Goal: Find specific page/section: Find specific page/section

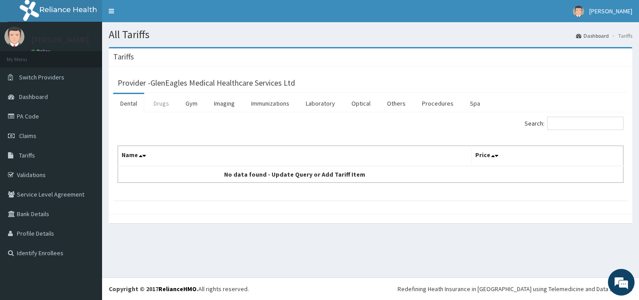
click at [160, 101] on link "Drugs" at bounding box center [161, 103] width 30 height 19
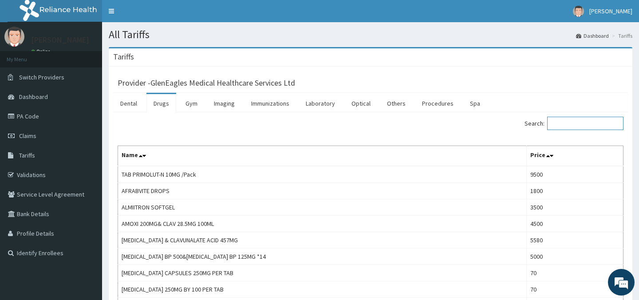
click at [593, 123] on input "Search:" at bounding box center [585, 123] width 76 height 13
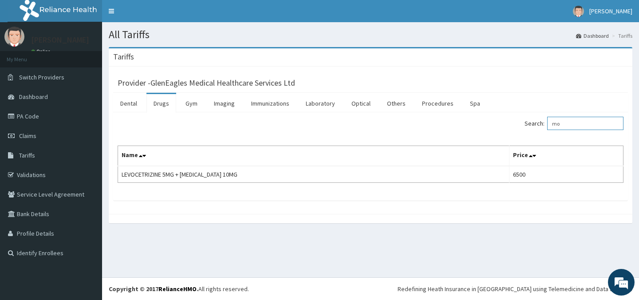
type input "m"
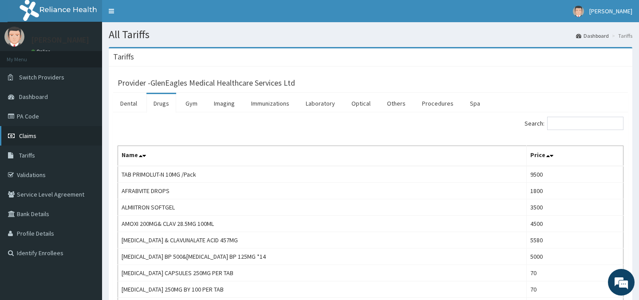
click at [27, 134] on span "Claims" at bounding box center [27, 136] width 17 height 8
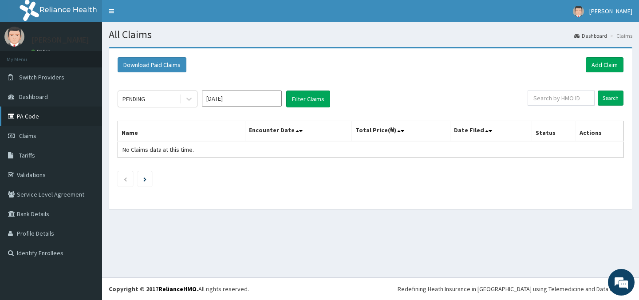
click at [24, 116] on link "PA Code" at bounding box center [51, 117] width 102 height 20
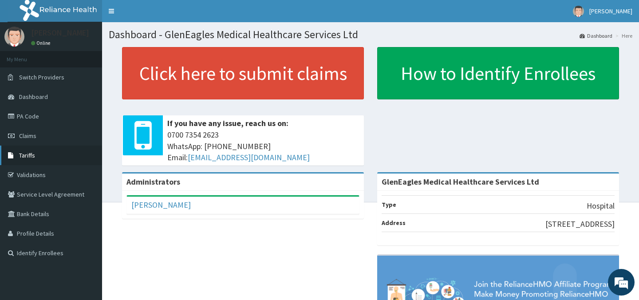
click at [27, 154] on span "Tariffs" at bounding box center [27, 155] width 16 height 8
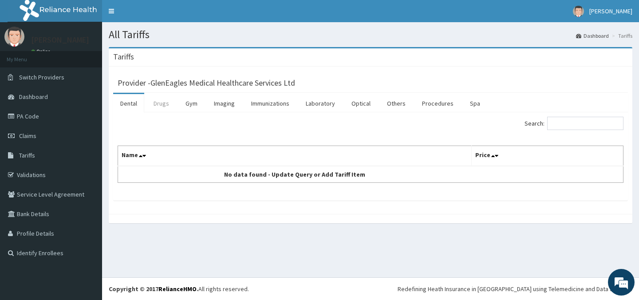
click at [159, 102] on link "Drugs" at bounding box center [161, 103] width 30 height 19
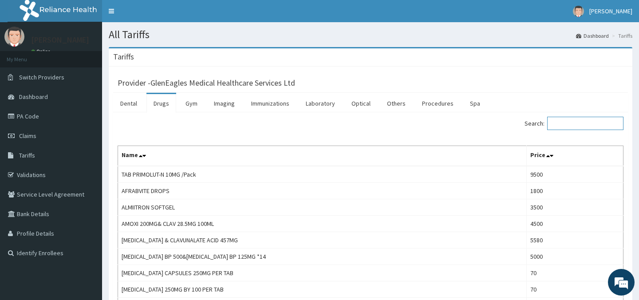
click at [606, 124] on input "Search:" at bounding box center [585, 123] width 76 height 13
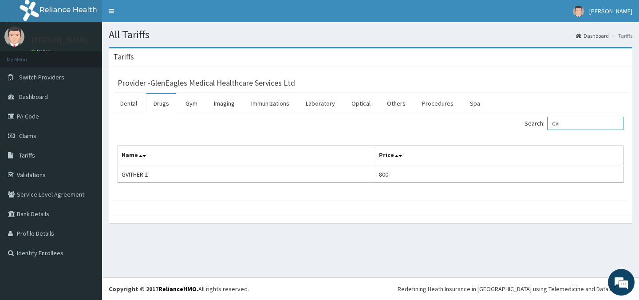
type input "GVI"
